Goal: Transaction & Acquisition: Book appointment/travel/reservation

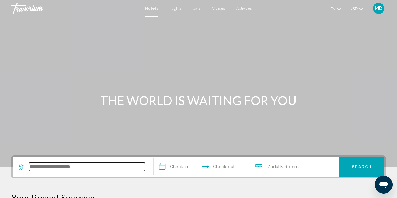
click at [36, 166] on input "Search widget" at bounding box center [87, 167] width 116 height 8
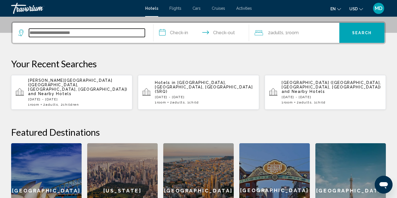
scroll to position [138, 0]
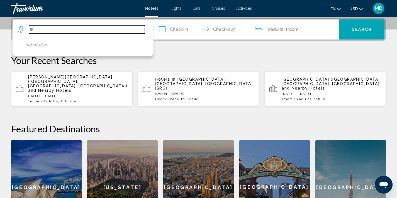
type input "*"
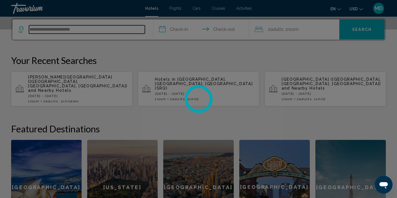
type input "**********"
click at [176, 31] on div at bounding box center [198, 99] width 397 height 198
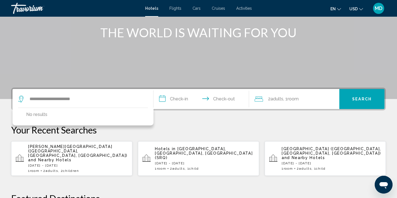
scroll to position [69, 0]
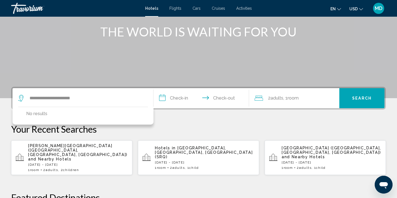
click at [303, 161] on p "[DATE] - [DATE]" at bounding box center [331, 163] width 100 height 4
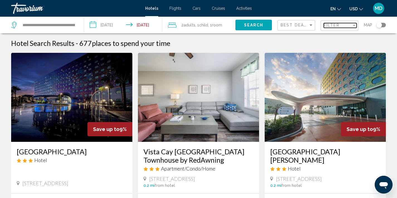
click at [334, 25] on span "Filter" at bounding box center [332, 25] width 16 height 4
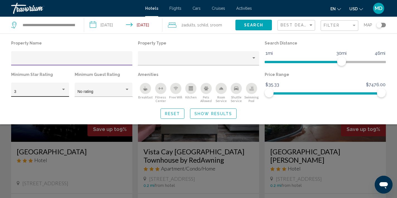
click at [65, 89] on div "Hotel Filters" at bounding box center [63, 89] width 5 height 4
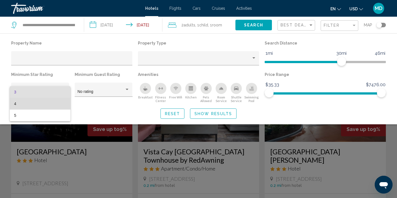
click at [60, 106] on span "4" at bounding box center [40, 104] width 52 height 12
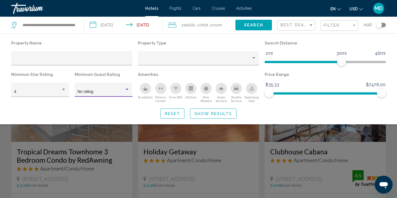
click at [128, 90] on div "Hotel Filters" at bounding box center [127, 89] width 3 height 1
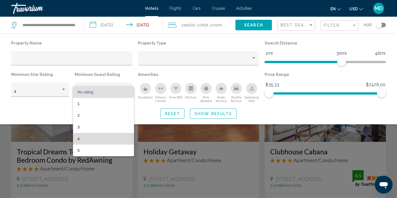
click at [115, 138] on span "4" at bounding box center [103, 139] width 52 height 12
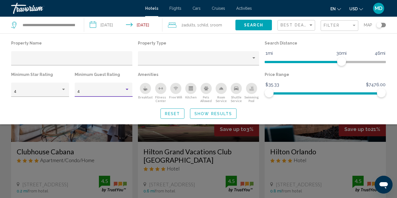
click at [299, 29] on div "Best Deals" at bounding box center [296, 25] width 33 height 10
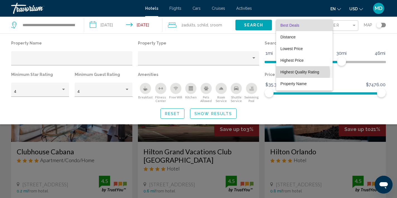
click at [300, 73] on span "Highest Quality Rating" at bounding box center [299, 72] width 39 height 4
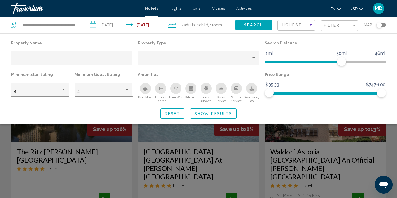
click at [286, 131] on div "Search widget" at bounding box center [198, 141] width 397 height 115
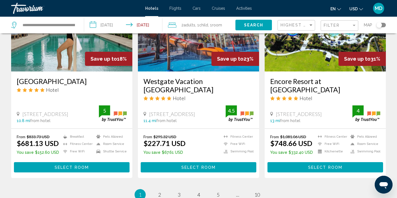
scroll to position [722, 0]
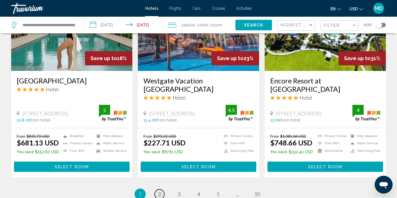
click at [159, 191] on span "2" at bounding box center [159, 194] width 3 height 6
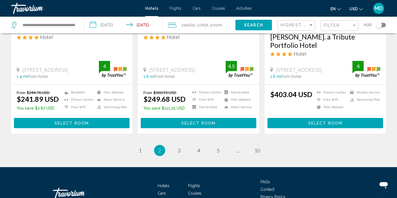
scroll to position [765, 0]
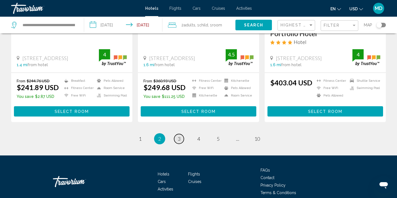
click at [179, 136] on span "3" at bounding box center [179, 139] width 3 height 6
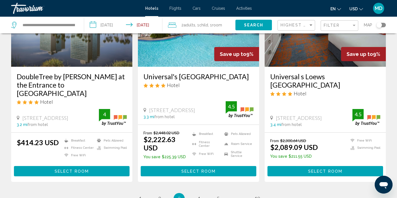
scroll to position [782, 0]
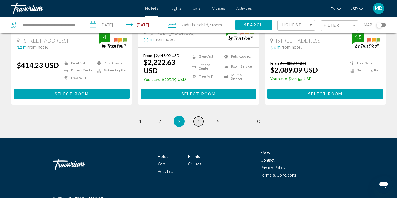
click at [201, 117] on link "page 4" at bounding box center [199, 122] width 10 height 10
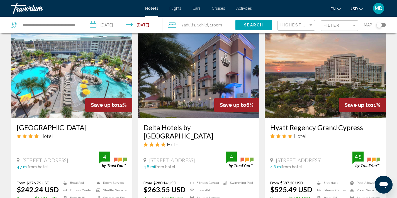
scroll to position [631, 0]
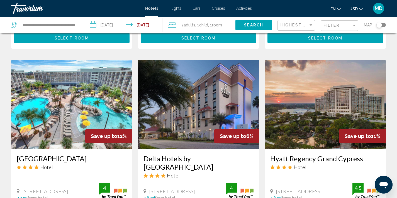
click at [317, 93] on img "Main content" at bounding box center [325, 104] width 121 height 89
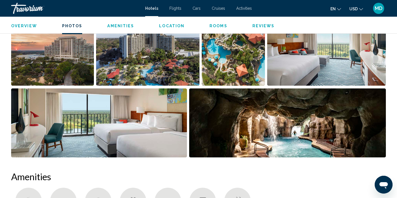
scroll to position [249, 0]
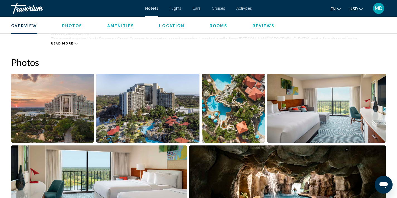
click at [128, 128] on img "Open full-screen image slider" at bounding box center [148, 108] width 104 height 69
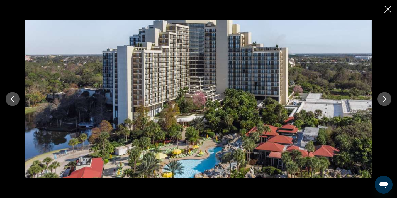
click at [383, 98] on icon "Next image" at bounding box center [384, 99] width 7 height 7
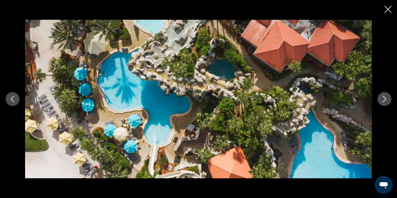
click at [383, 98] on icon "Next image" at bounding box center [384, 99] width 7 height 7
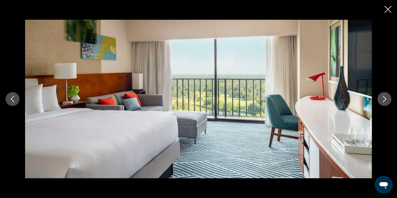
click at [14, 102] on icon "Previous image" at bounding box center [13, 99] width 4 height 7
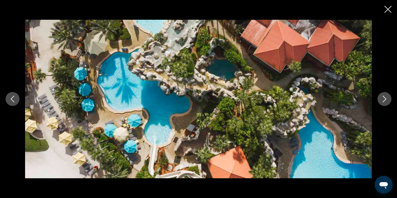
click at [387, 99] on icon "Next image" at bounding box center [384, 99] width 7 height 7
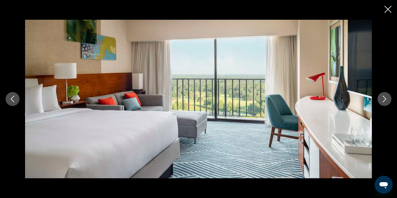
click at [387, 99] on icon "Next image" at bounding box center [384, 99] width 7 height 7
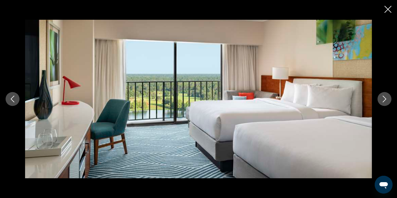
click at [387, 99] on icon "Next image" at bounding box center [384, 99] width 7 height 7
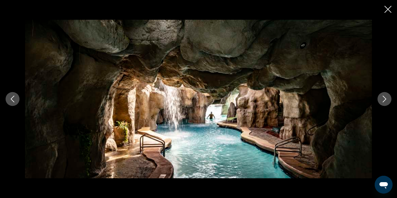
click at [387, 99] on icon "Next image" at bounding box center [384, 99] width 7 height 7
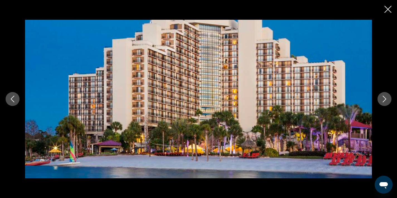
click at [387, 99] on icon "Next image" at bounding box center [384, 99] width 7 height 7
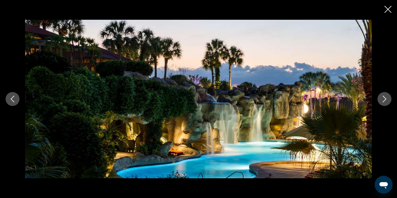
click at [387, 99] on icon "Next image" at bounding box center [384, 99] width 7 height 7
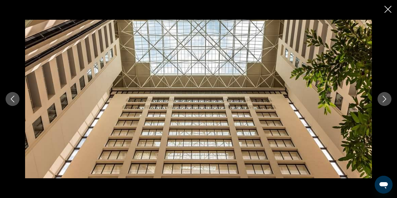
click at [387, 99] on icon "Next image" at bounding box center [384, 99] width 7 height 7
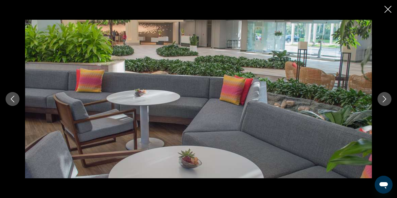
click at [387, 99] on icon "Next image" at bounding box center [384, 99] width 7 height 7
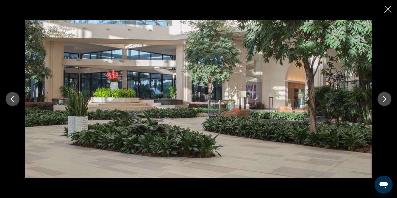
click at [387, 99] on icon "Next image" at bounding box center [384, 99] width 7 height 7
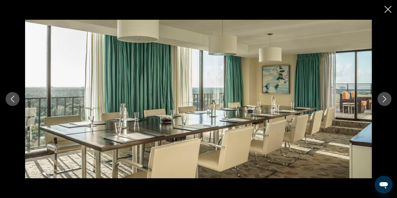
click at [387, 99] on icon "Next image" at bounding box center [384, 99] width 7 height 7
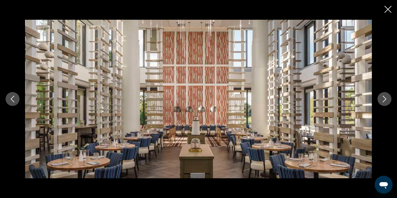
click at [387, 99] on icon "Next image" at bounding box center [384, 99] width 7 height 7
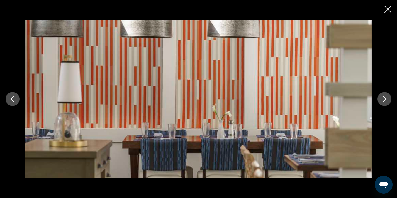
click at [387, 99] on icon "Next image" at bounding box center [384, 99] width 7 height 7
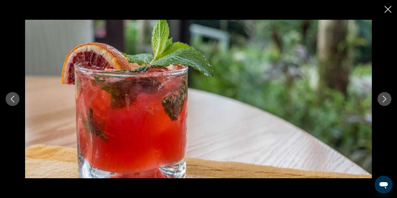
click at [387, 99] on icon "Next image" at bounding box center [384, 99] width 7 height 7
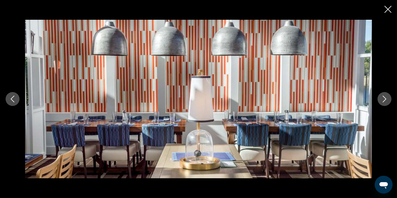
click at [387, 99] on icon "Next image" at bounding box center [384, 99] width 7 height 7
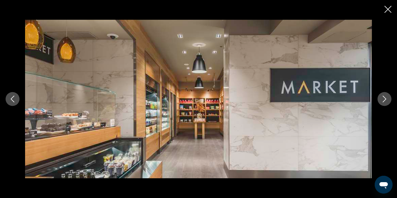
click at [387, 11] on icon "Close slideshow" at bounding box center [387, 9] width 7 height 7
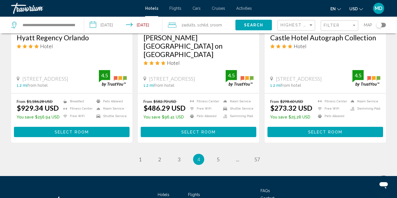
scroll to position [750, 0]
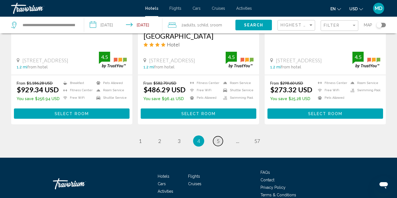
click at [218, 138] on span "5" at bounding box center [218, 141] width 3 height 6
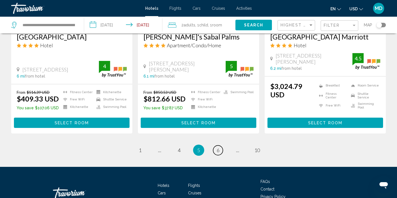
scroll to position [738, 0]
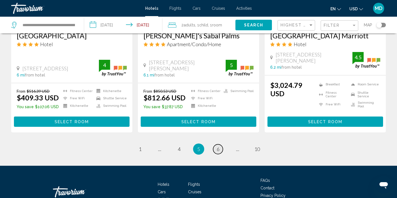
click at [219, 149] on span "6" at bounding box center [218, 149] width 3 height 6
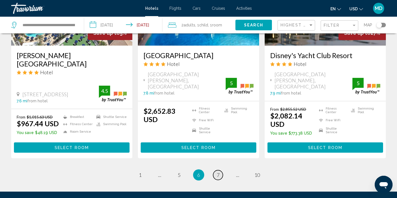
scroll to position [791, 0]
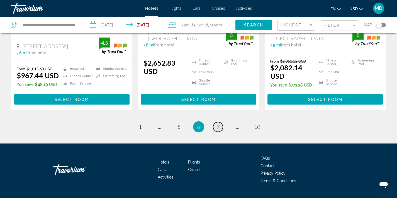
click at [219, 124] on span "7" at bounding box center [218, 127] width 3 height 6
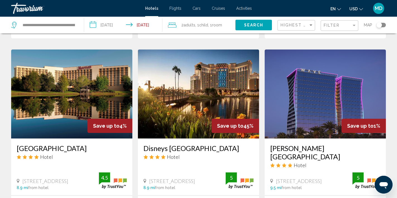
scroll to position [620, 0]
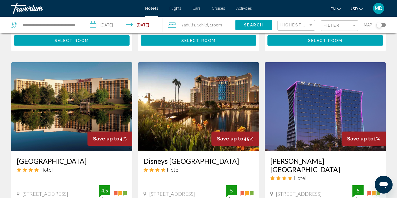
click at [312, 136] on img "Main content" at bounding box center [325, 106] width 121 height 89
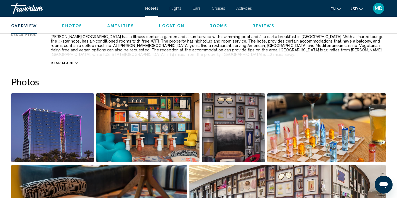
scroll to position [211, 0]
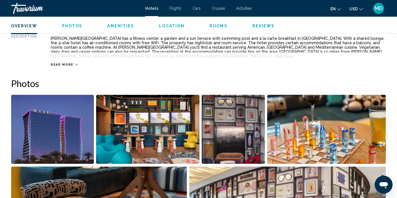
click at [170, 138] on img "Open full-screen image slider" at bounding box center [148, 129] width 104 height 69
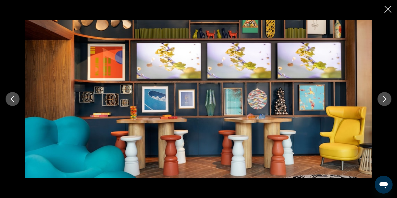
click at [382, 99] on icon "Next image" at bounding box center [384, 99] width 7 height 7
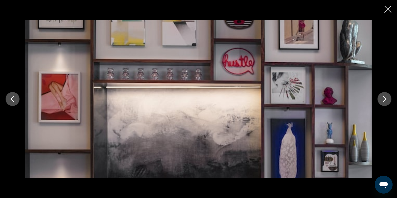
click at [382, 99] on icon "Next image" at bounding box center [384, 99] width 7 height 7
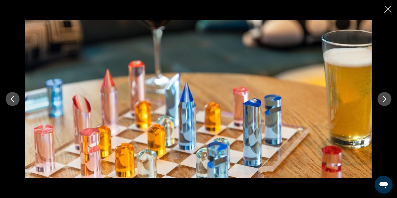
click at [382, 99] on icon "Next image" at bounding box center [384, 99] width 7 height 7
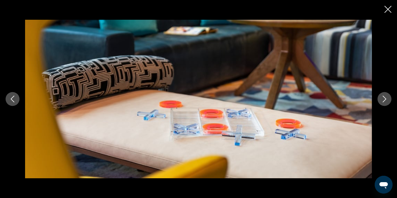
click at [382, 99] on icon "Next image" at bounding box center [384, 99] width 7 height 7
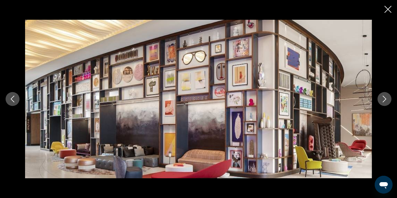
click at [382, 99] on icon "Next image" at bounding box center [384, 99] width 7 height 7
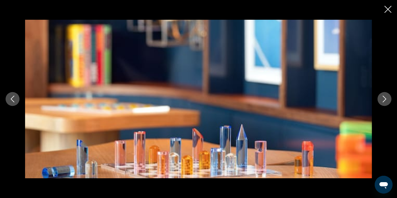
click at [382, 99] on icon "Next image" at bounding box center [384, 99] width 7 height 7
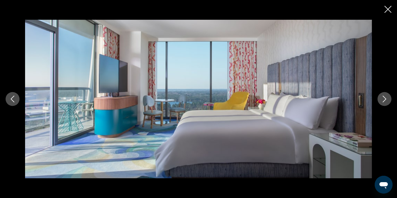
click at [382, 99] on icon "Next image" at bounding box center [384, 99] width 7 height 7
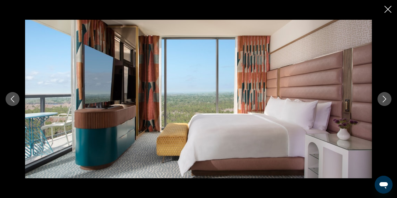
click at [382, 99] on icon "Next image" at bounding box center [384, 99] width 7 height 7
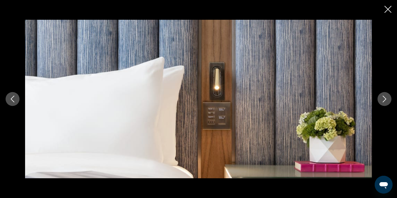
click at [382, 99] on icon "Next image" at bounding box center [384, 99] width 7 height 7
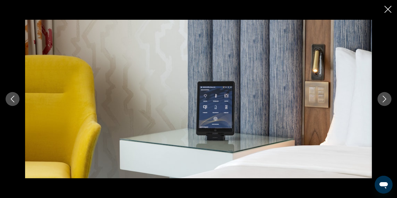
click at [382, 99] on icon "Next image" at bounding box center [384, 99] width 7 height 7
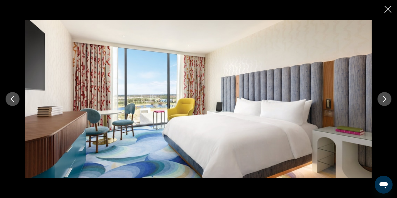
click at [382, 99] on icon "Next image" at bounding box center [384, 99] width 7 height 7
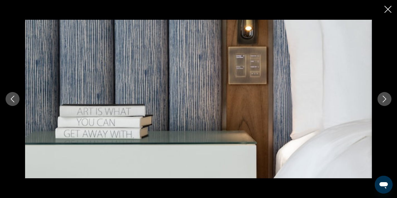
click at [382, 99] on icon "Next image" at bounding box center [384, 99] width 7 height 7
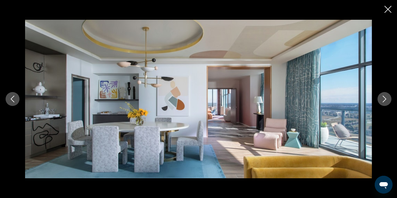
click at [382, 99] on icon "Next image" at bounding box center [384, 99] width 7 height 7
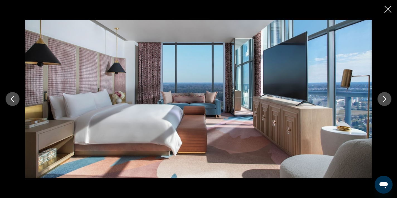
click at [382, 99] on icon "Next image" at bounding box center [384, 99] width 7 height 7
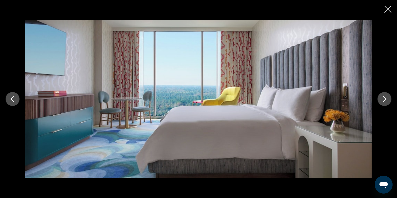
click at [382, 99] on icon "Next image" at bounding box center [384, 99] width 7 height 7
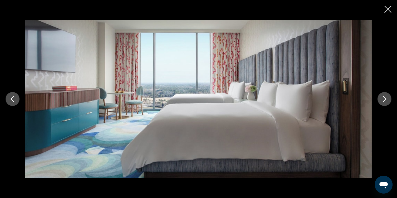
click at [382, 99] on icon "Next image" at bounding box center [384, 99] width 7 height 7
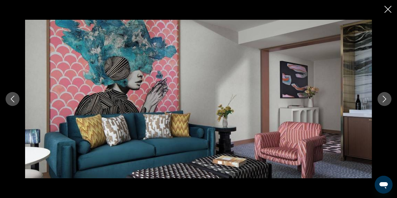
click at [382, 99] on icon "Next image" at bounding box center [384, 99] width 7 height 7
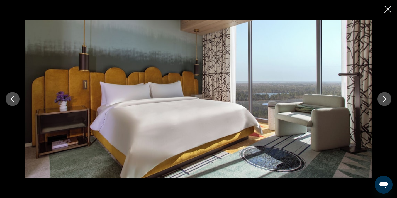
click at [382, 99] on icon "Next image" at bounding box center [384, 99] width 7 height 7
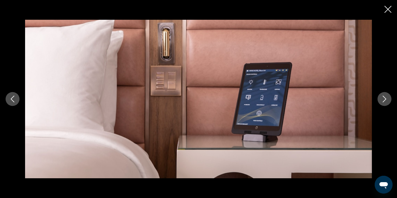
click at [383, 99] on icon "Next image" at bounding box center [384, 99] width 7 height 7
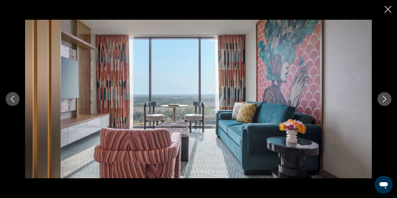
click at [383, 99] on icon "Next image" at bounding box center [384, 99] width 7 height 7
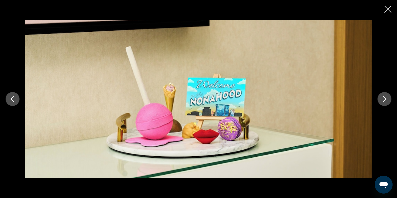
click at [383, 99] on icon "Next image" at bounding box center [384, 99] width 7 height 7
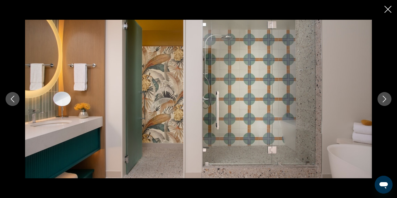
click at [387, 9] on icon "Close slideshow" at bounding box center [387, 9] width 7 height 7
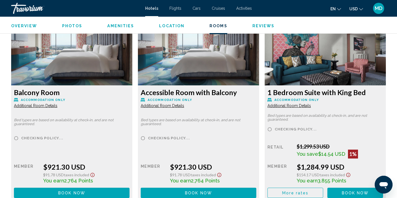
scroll to position [1156, 0]
